Goal: Information Seeking & Learning: Find specific page/section

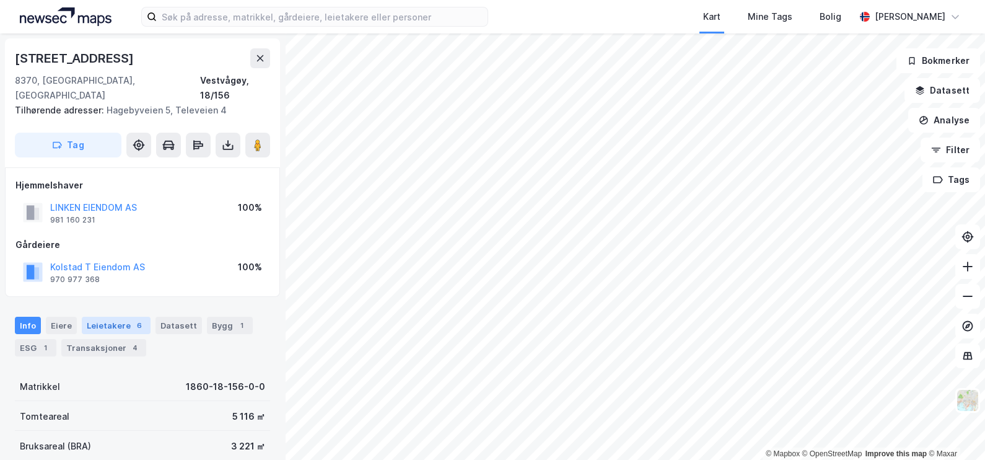
click at [117, 317] on div "Leietakere 6" at bounding box center [116, 325] width 69 height 17
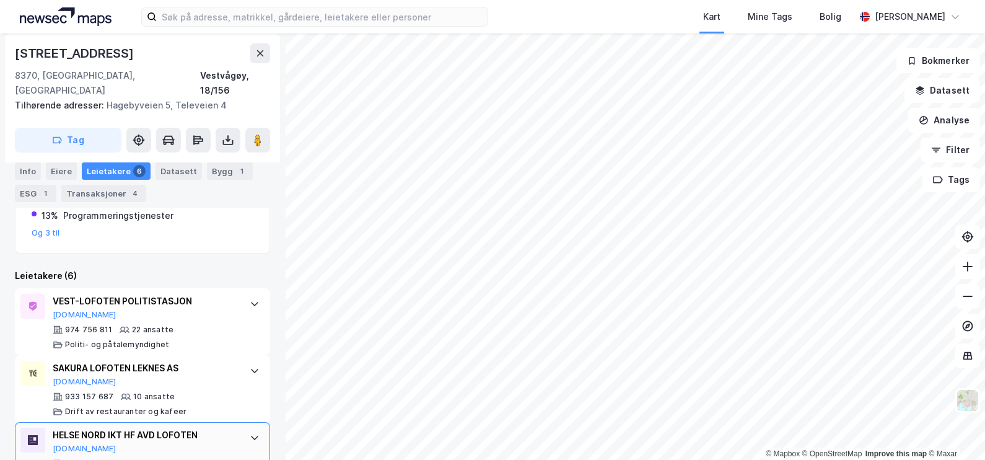
scroll to position [308, 0]
click at [118, 190] on div "Transaksjoner 4" at bounding box center [103, 193] width 85 height 17
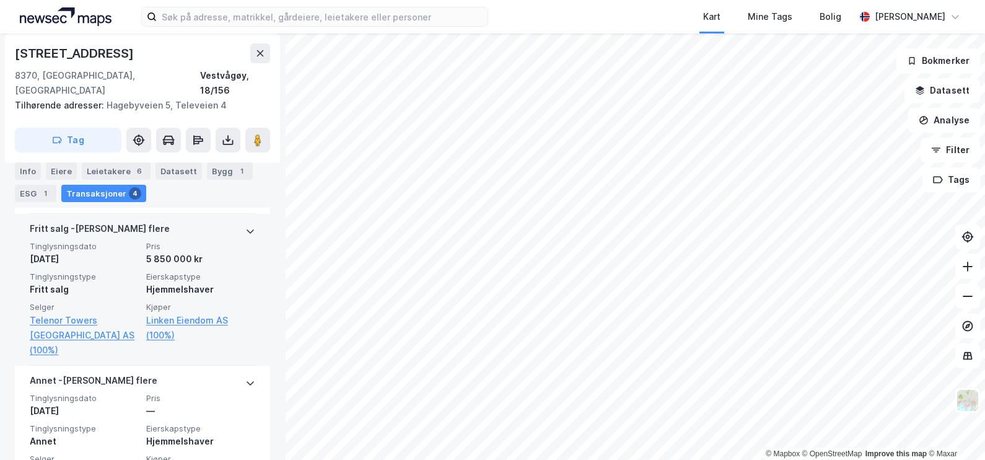
scroll to position [514, 0]
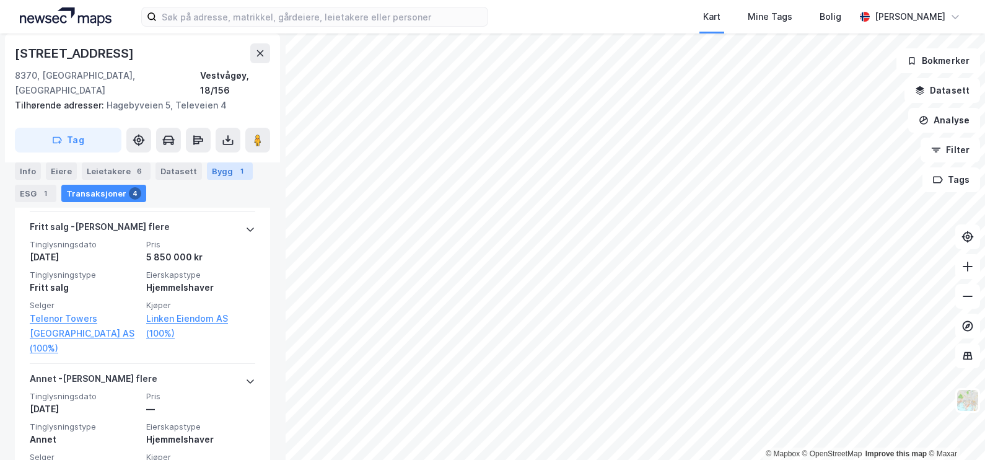
click at [207, 170] on div "Bygg 1" at bounding box center [230, 170] width 46 height 17
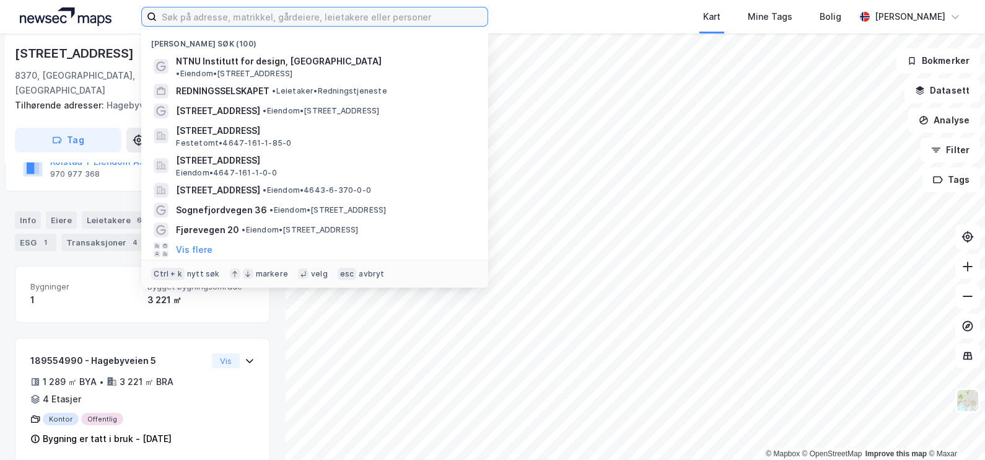
click at [335, 22] on input at bounding box center [322, 16] width 331 height 19
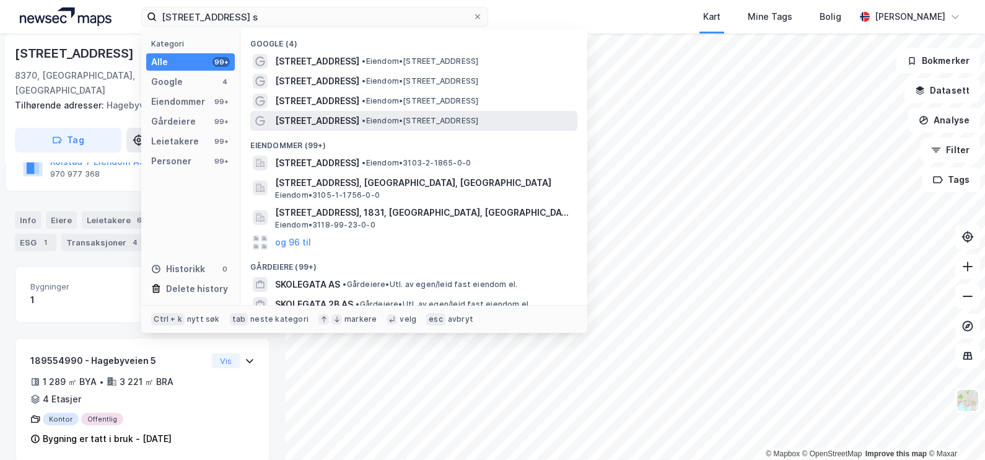
click at [328, 121] on span "[STREET_ADDRESS]" at bounding box center [317, 120] width 84 height 15
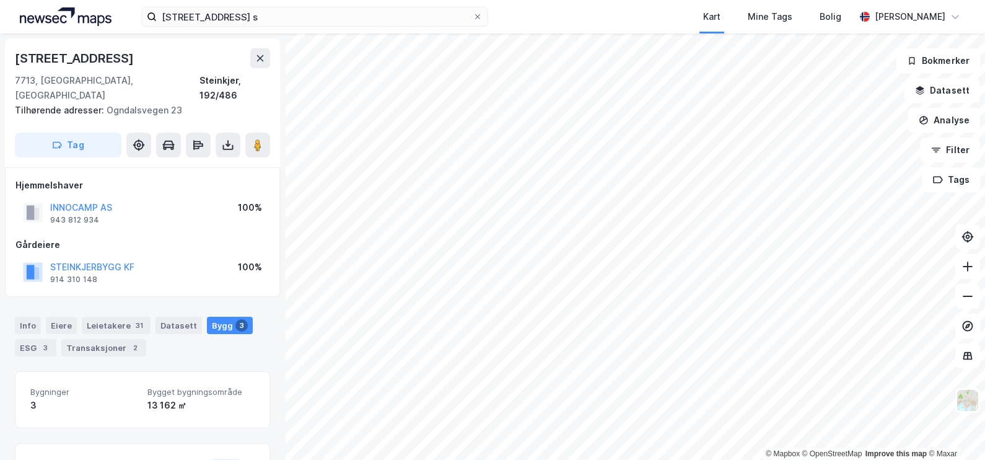
scroll to position [105, 0]
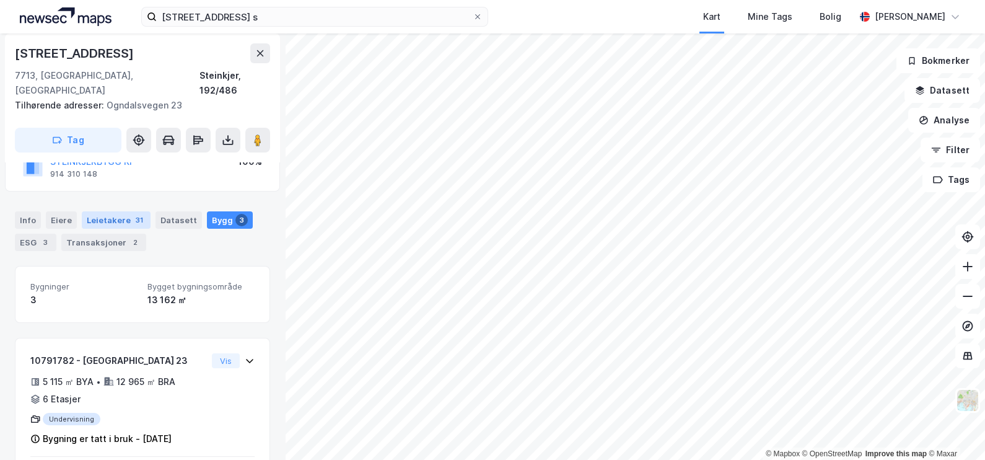
click at [90, 211] on div "Leietakere 31" at bounding box center [116, 219] width 69 height 17
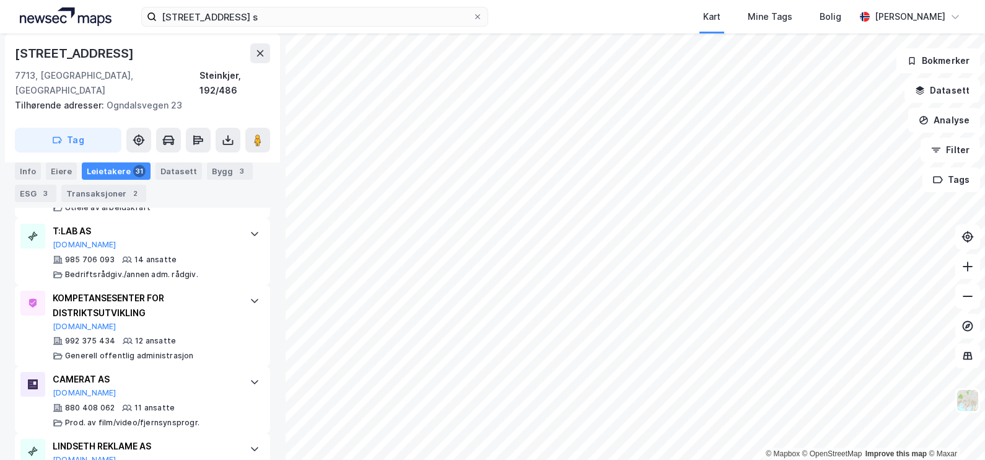
scroll to position [527, 0]
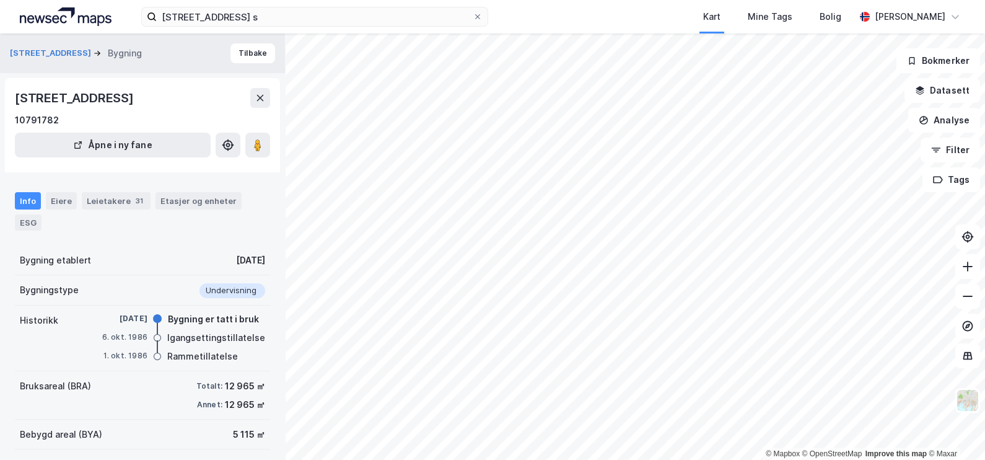
scroll to position [3, 0]
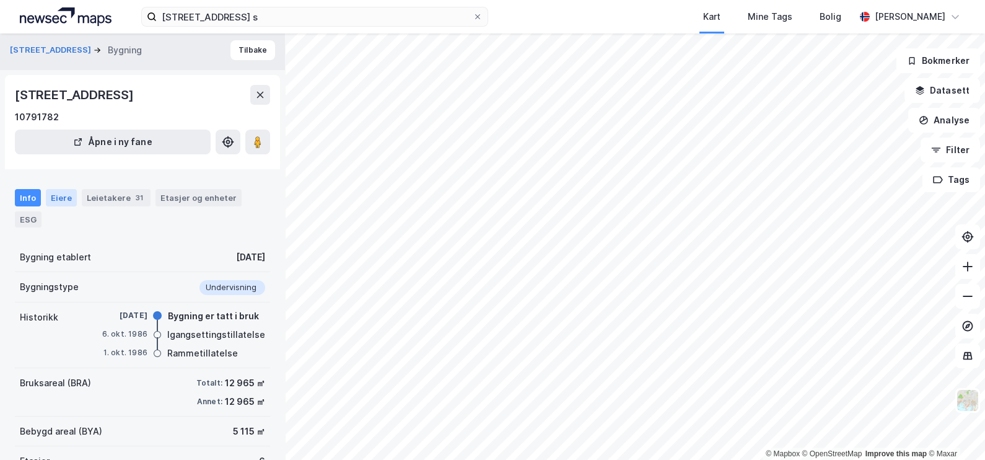
click at [53, 198] on div "Eiere" at bounding box center [61, 197] width 31 height 17
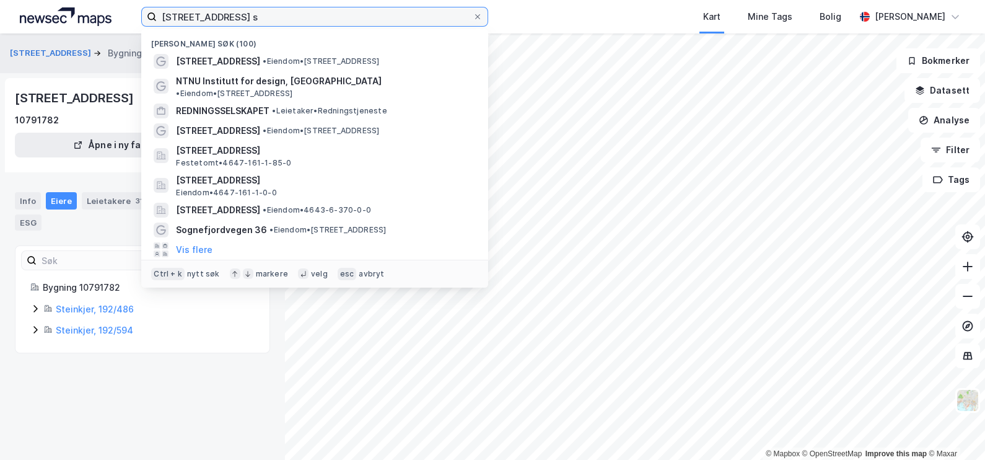
click at [247, 22] on input "[STREET_ADDRESS] s" at bounding box center [315, 16] width 316 height 19
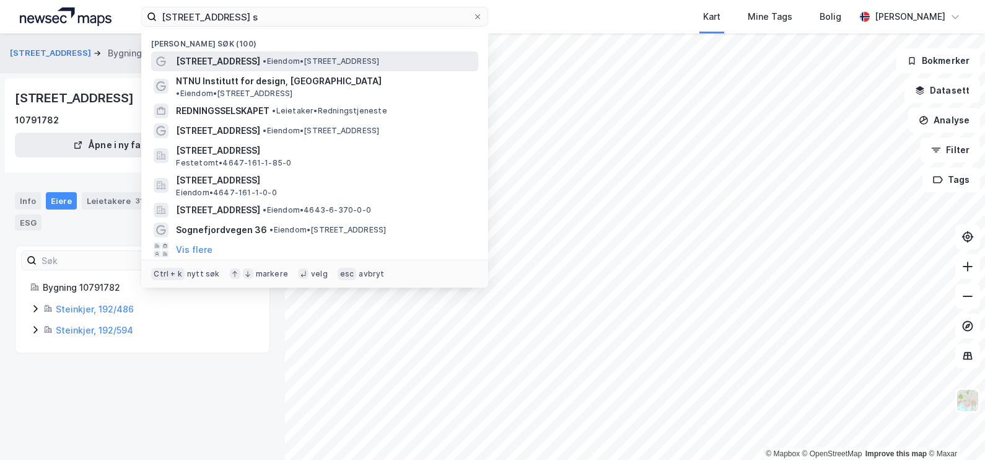
click at [316, 61] on span "• Eiendom • [STREET_ADDRESS]" at bounding box center [321, 61] width 117 height 10
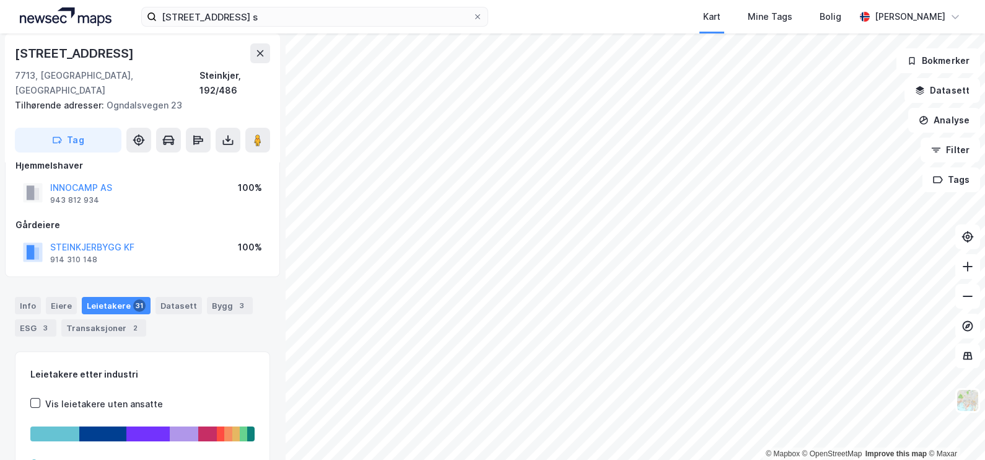
scroll to position [24, 0]
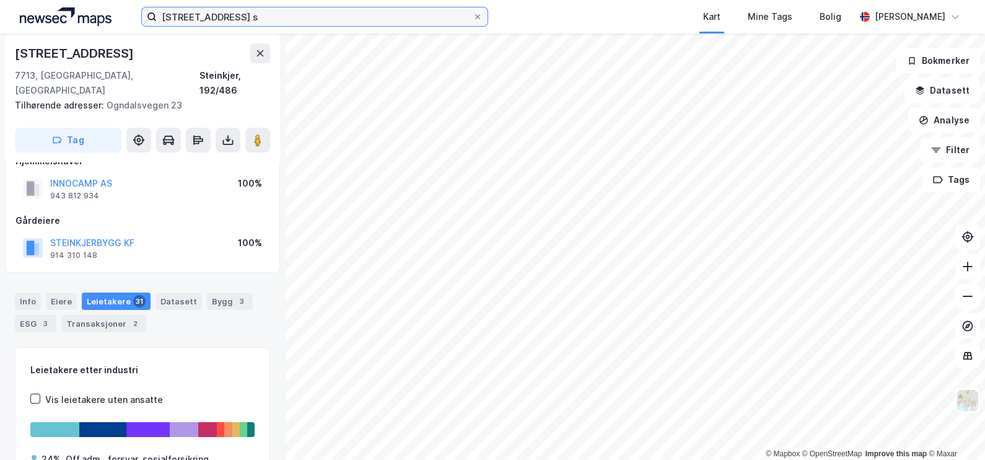
click at [232, 12] on input "[STREET_ADDRESS] s" at bounding box center [315, 16] width 316 height 19
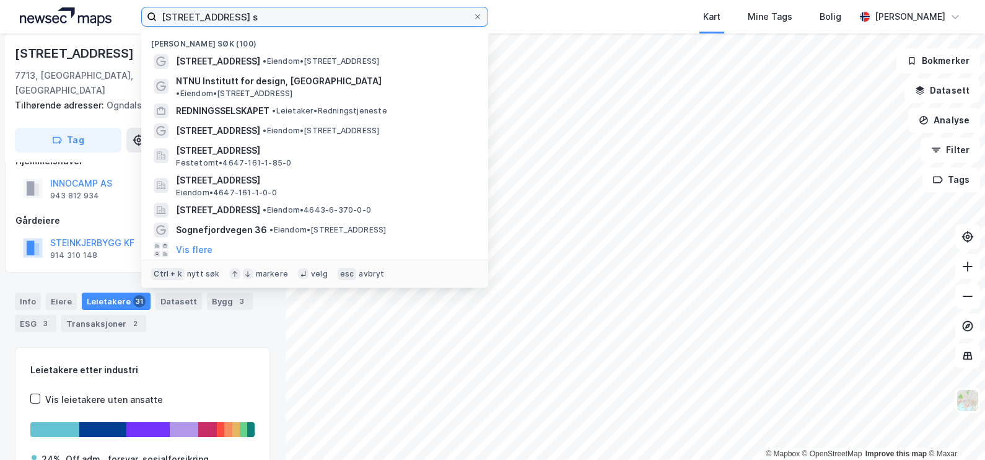
click at [232, 12] on input "[STREET_ADDRESS] s" at bounding box center [315, 16] width 316 height 19
paste input "Innspurten 11c"
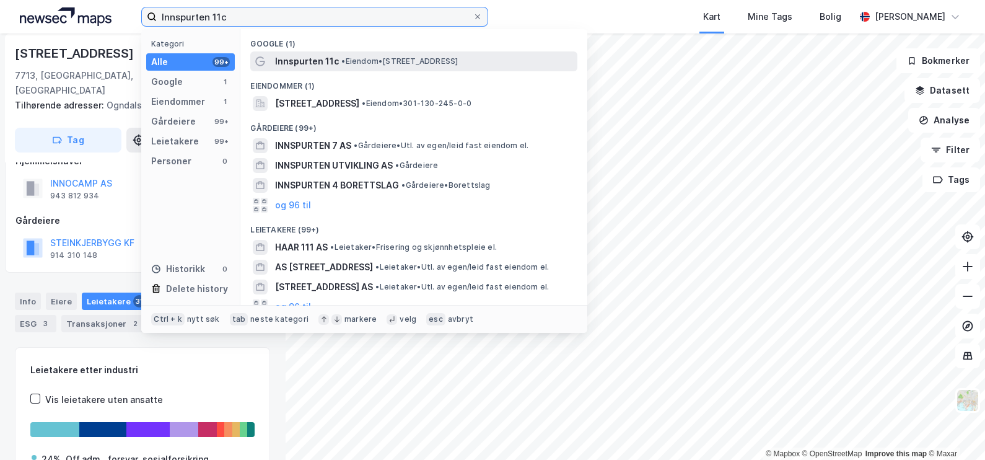
type input "Innspurten 11c"
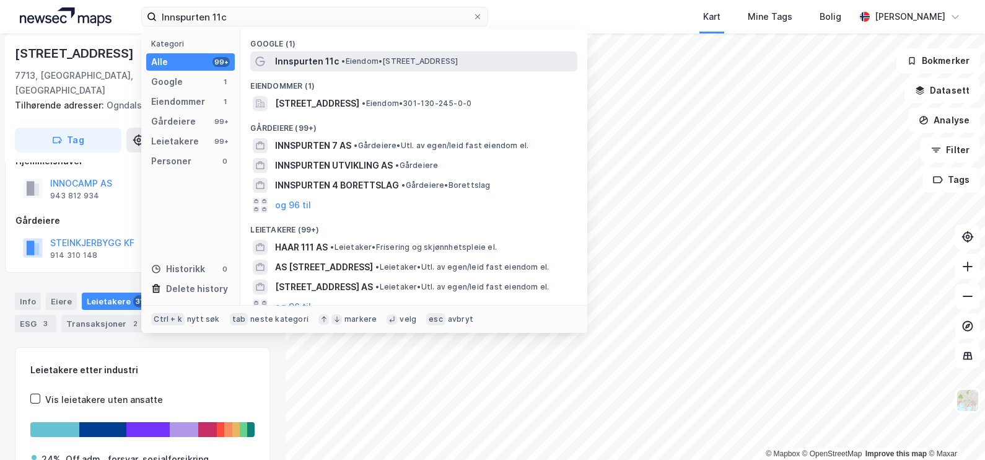
click at [335, 64] on span "Innspurten 11c" at bounding box center [307, 61] width 64 height 15
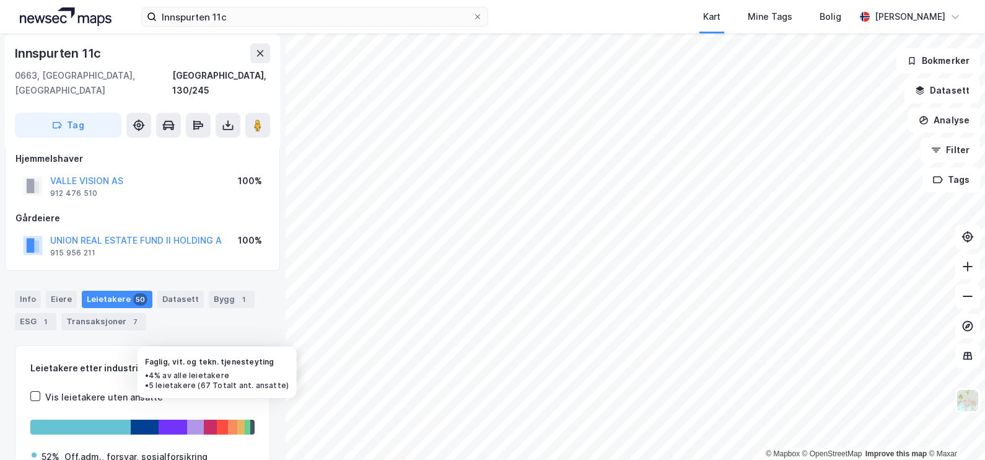
scroll to position [12, 0]
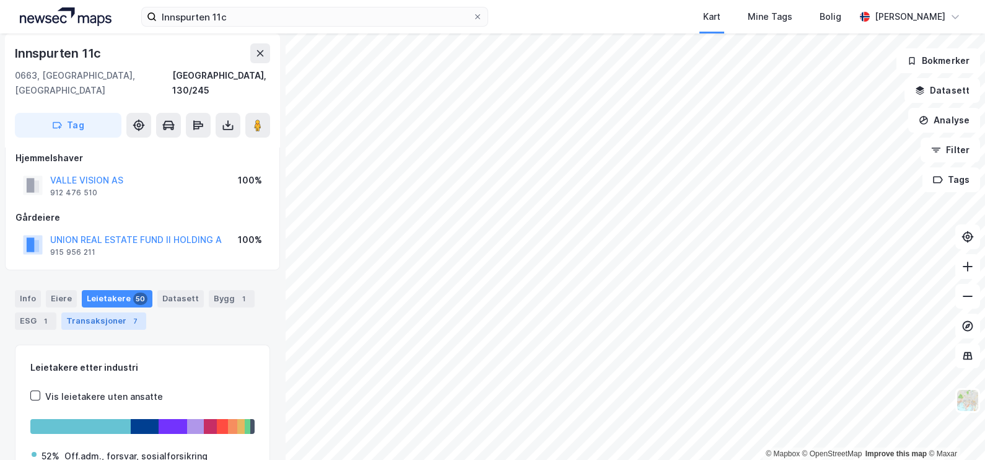
click at [112, 312] on div "Transaksjoner 7" at bounding box center [103, 320] width 85 height 17
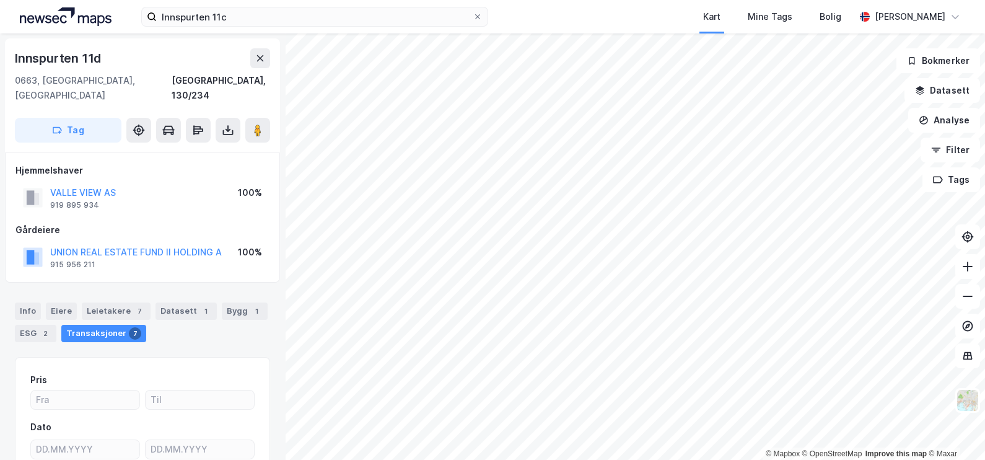
scroll to position [7, 0]
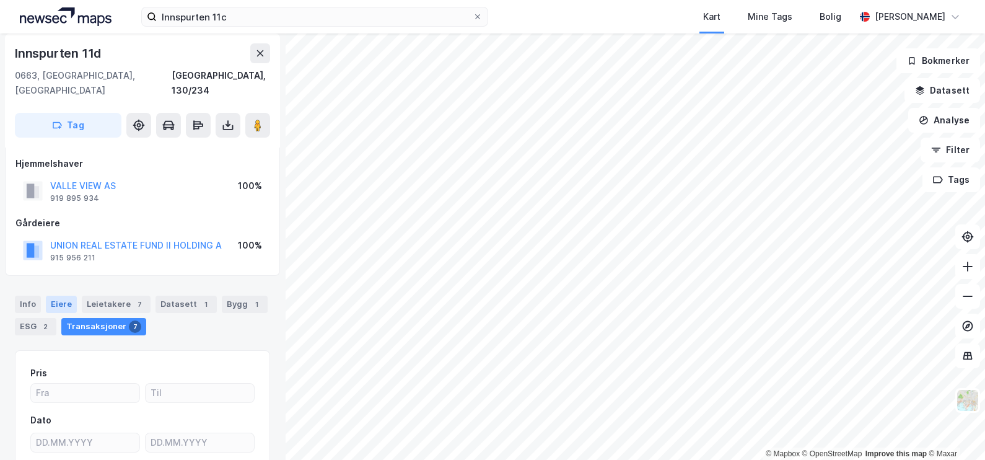
click at [67, 296] on div "Eiere" at bounding box center [61, 304] width 31 height 17
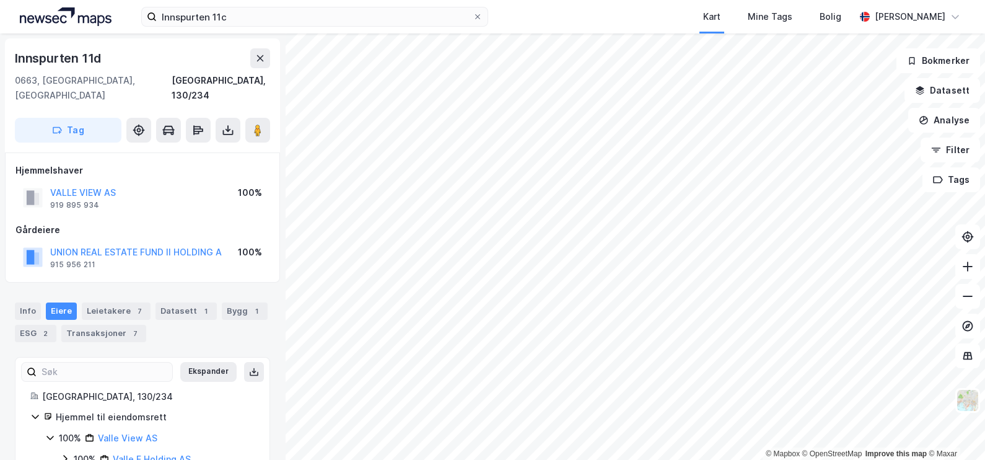
scroll to position [22, 0]
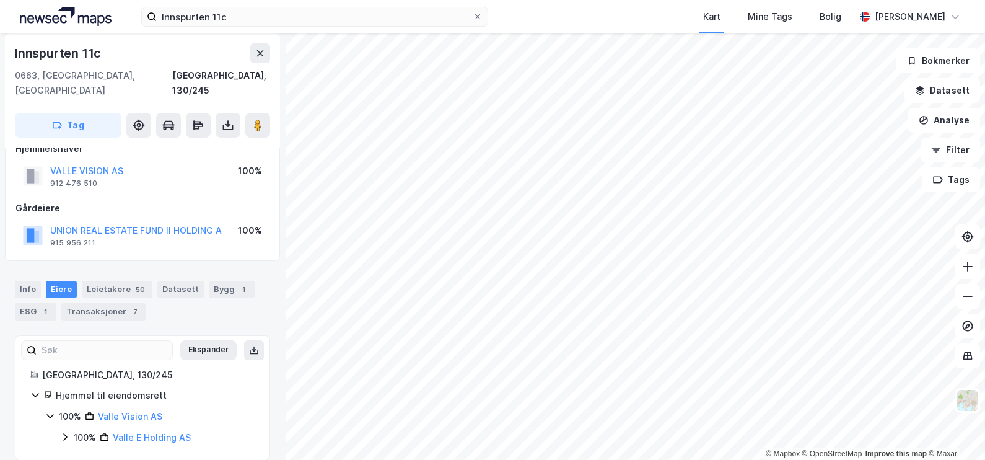
click at [67, 432] on icon at bounding box center [65, 437] width 10 height 10
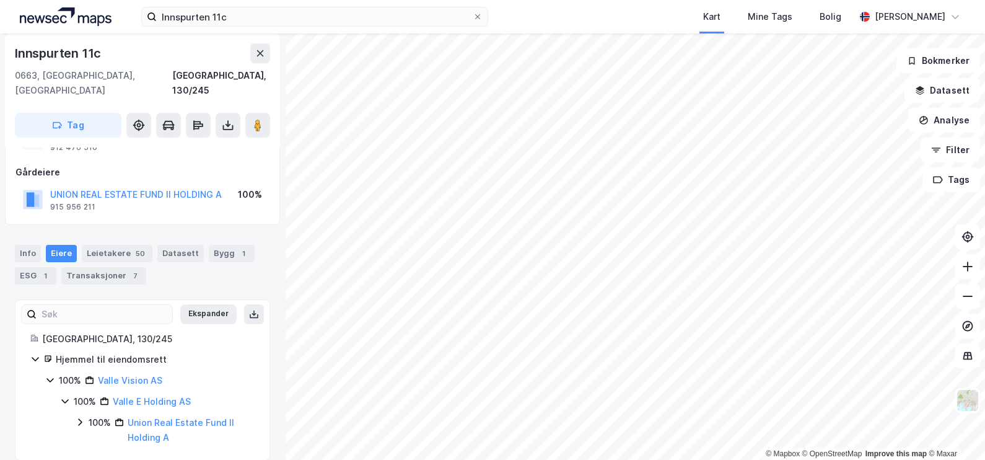
click at [76, 417] on icon at bounding box center [80, 422] width 10 height 10
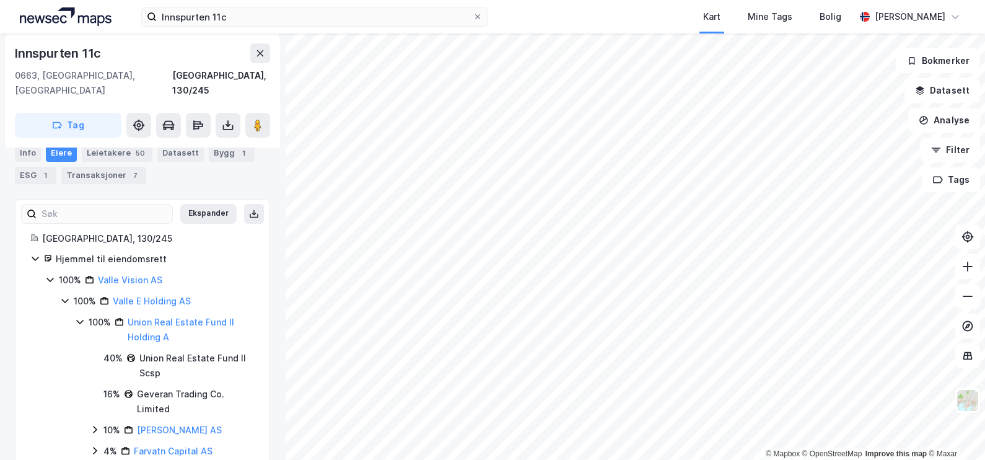
scroll to position [157, 0]
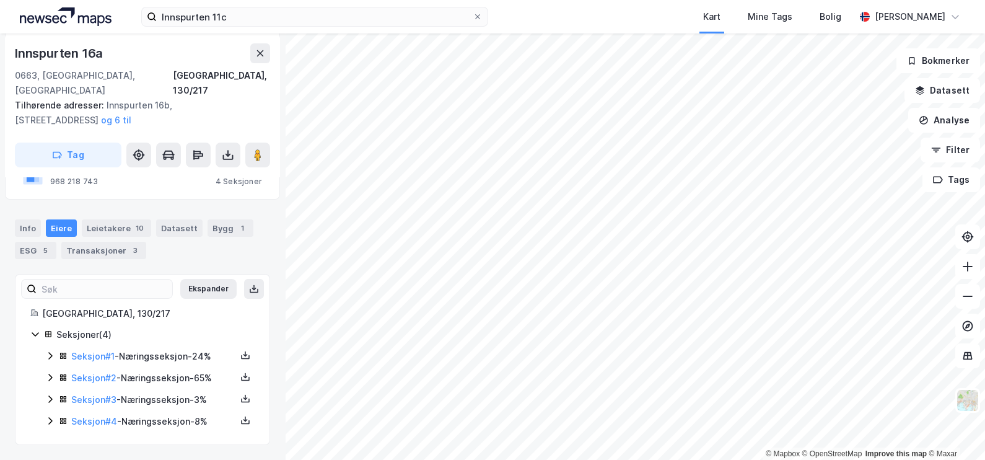
scroll to position [59, 0]
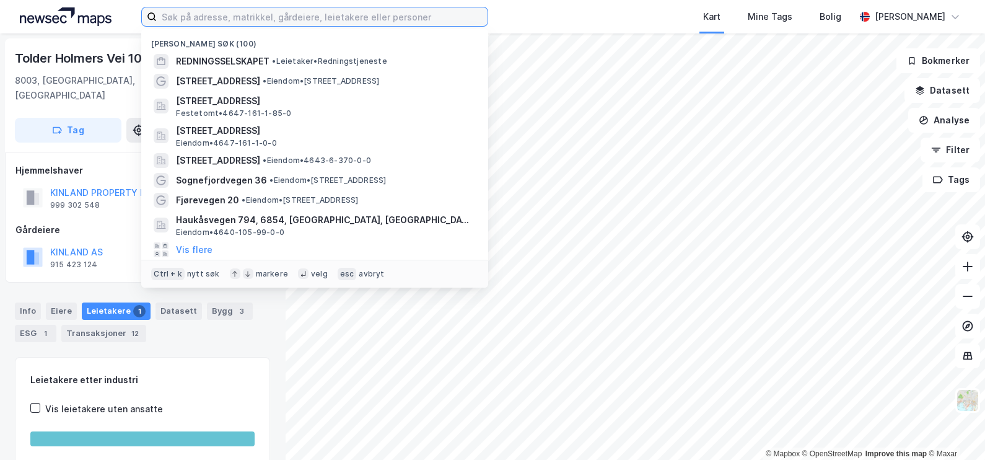
click at [254, 13] on input at bounding box center [322, 16] width 331 height 19
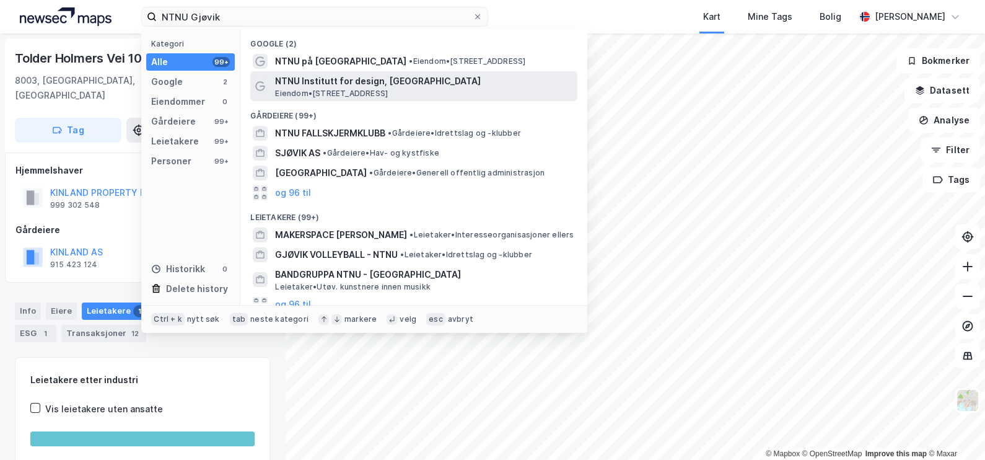
click at [356, 80] on span "NTNU Institutt for design, [GEOGRAPHIC_DATA]" at bounding box center [423, 81] width 297 height 15
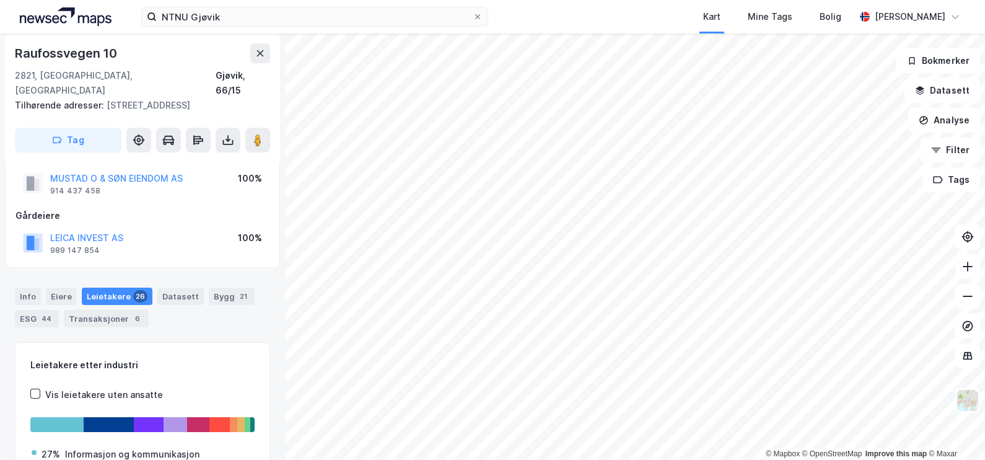
scroll to position [30, 0]
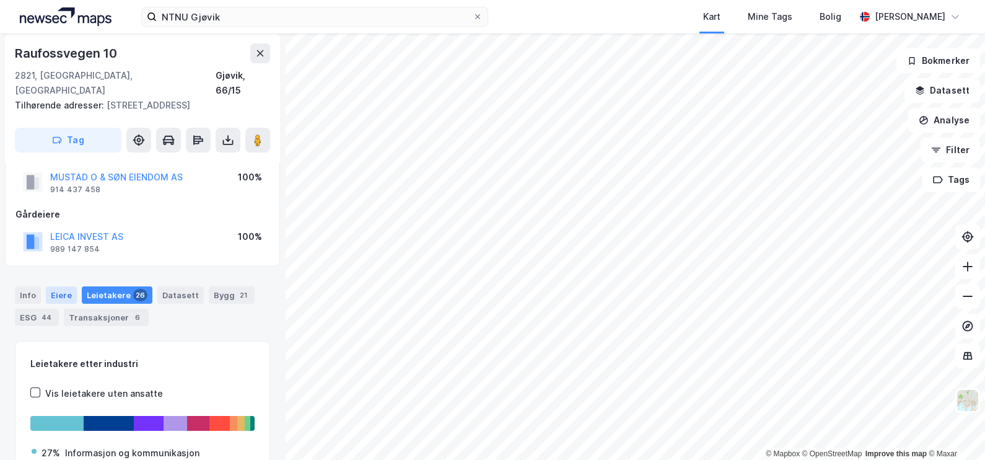
click at [58, 286] on div "Eiere" at bounding box center [61, 294] width 31 height 17
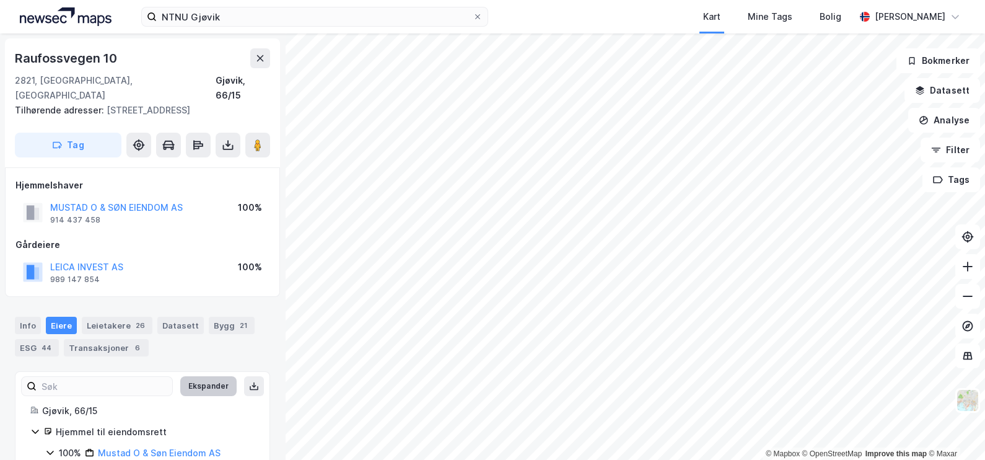
scroll to position [37, 0]
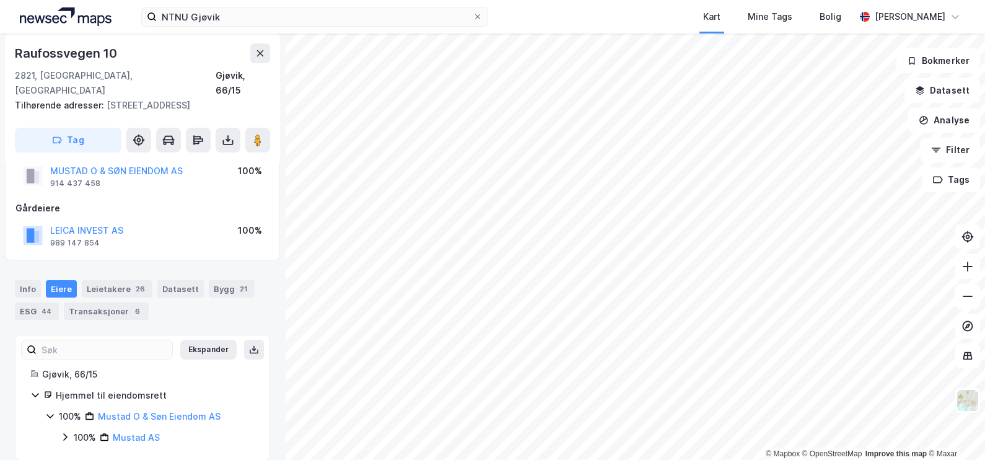
click at [68, 432] on icon at bounding box center [65, 437] width 10 height 10
click at [78, 453] on icon at bounding box center [80, 458] width 10 height 10
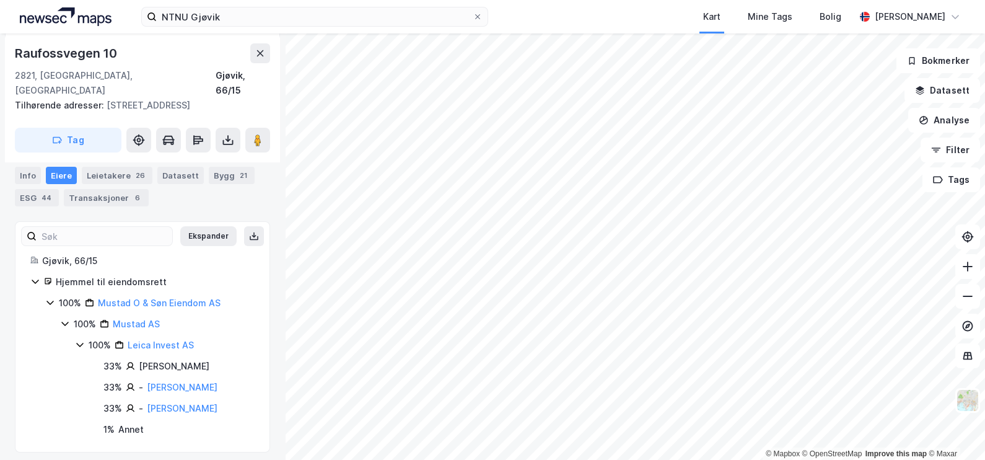
scroll to position [151, 0]
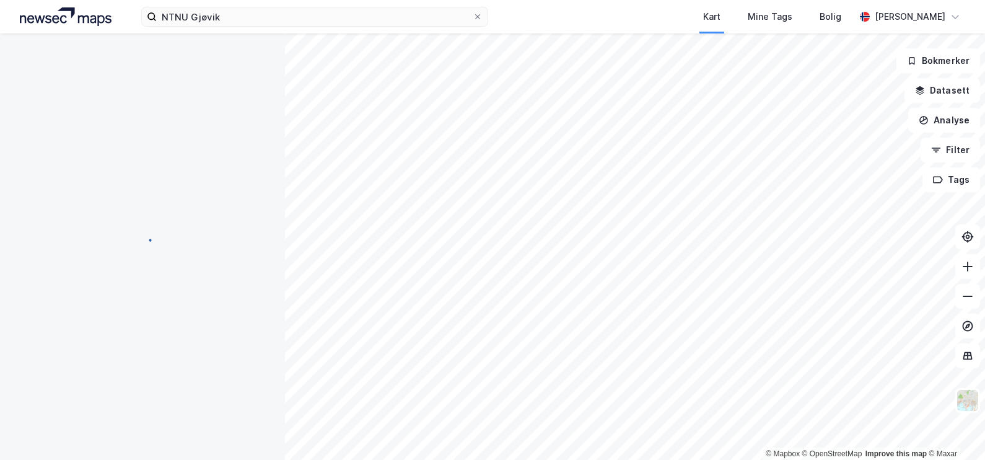
scroll to position [22, 0]
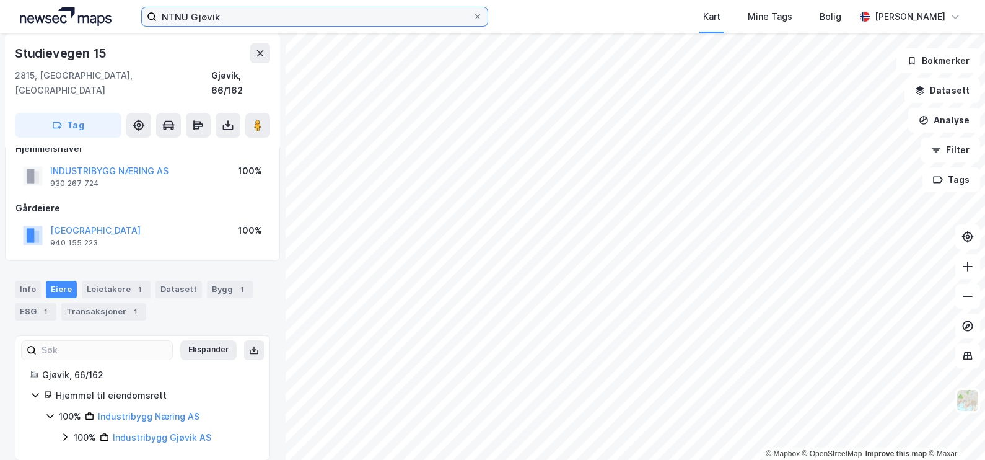
click at [358, 10] on input "NTNU Gjøvik" at bounding box center [315, 16] width 316 height 19
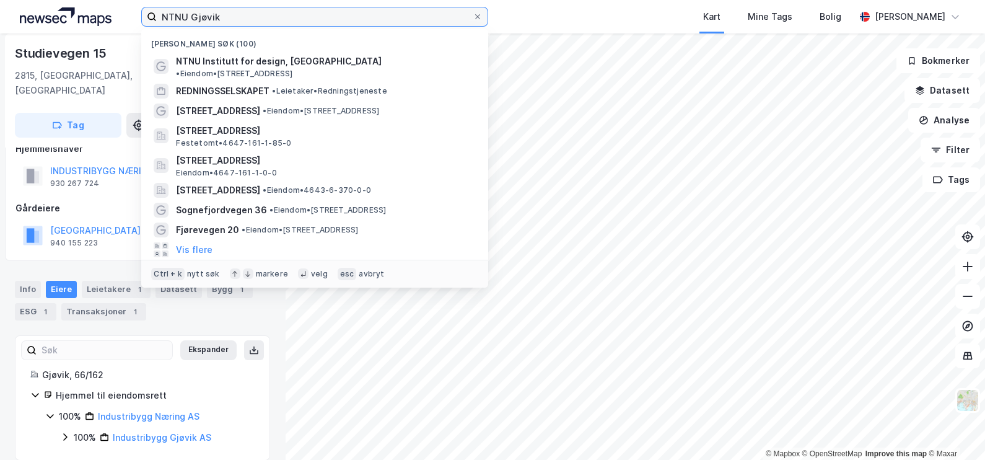
click at [358, 10] on input "NTNU Gjøvik" at bounding box center [315, 16] width 316 height 19
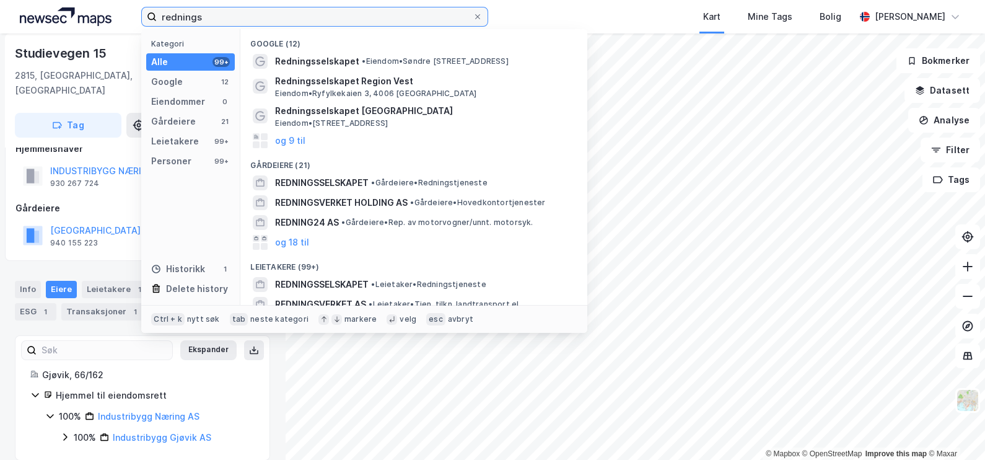
type input "rednings"
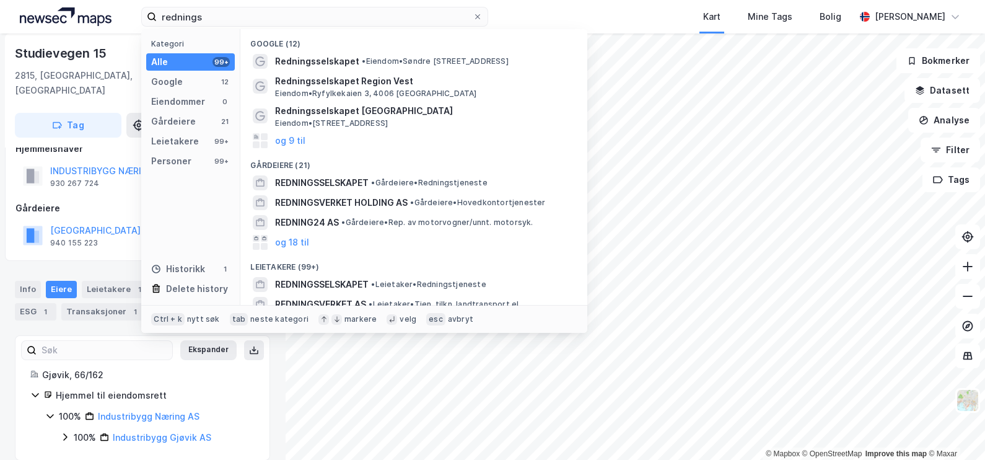
click at [462, 267] on div "Leietakere (99+)" at bounding box center [413, 263] width 347 height 22
